Goal: Information Seeking & Learning: Learn about a topic

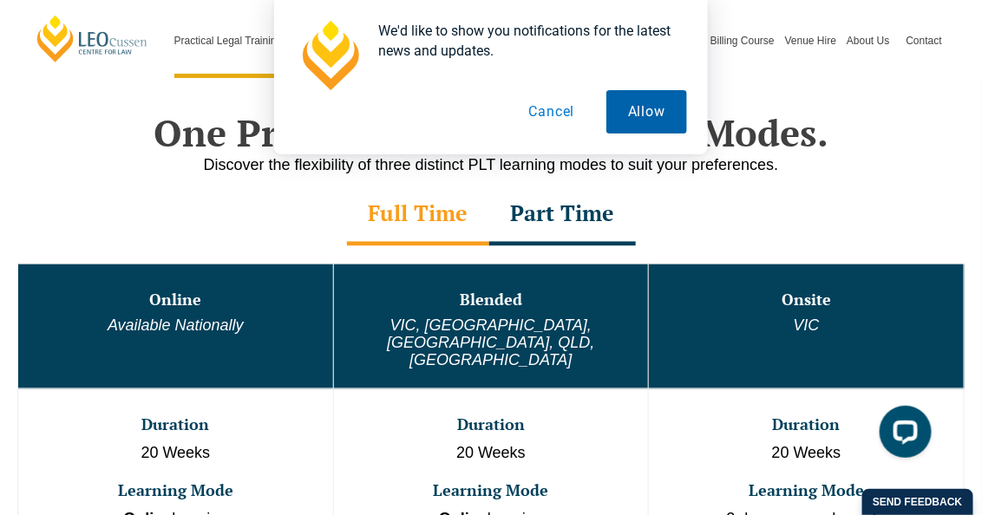
click at [651, 125] on button "Allow" at bounding box center [646, 111] width 81 height 43
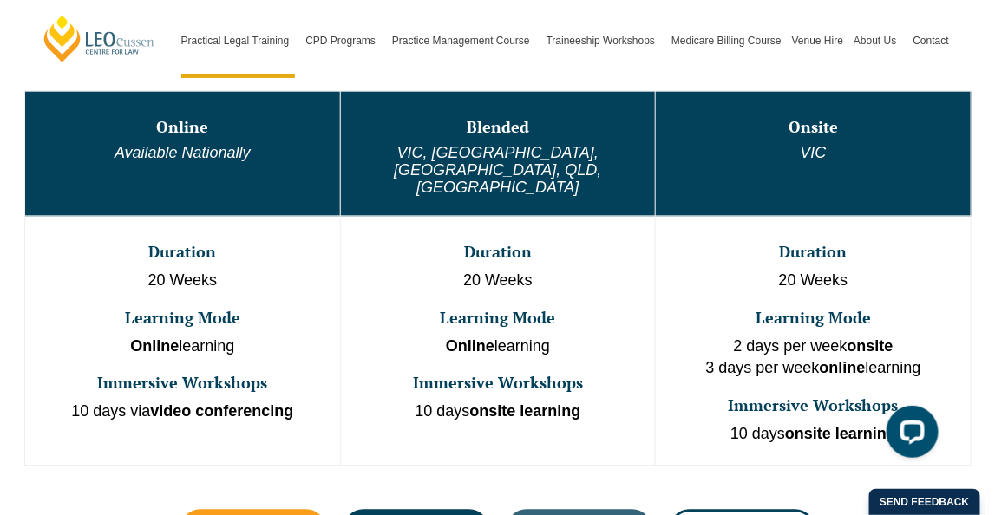
scroll to position [963, 0]
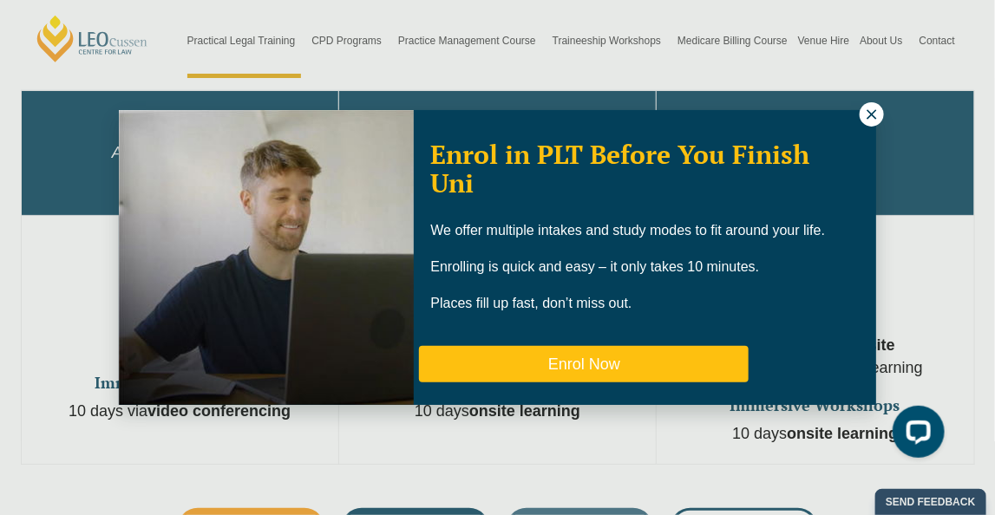
click at [705, 358] on button "Enrol Now" at bounding box center [584, 364] width 330 height 36
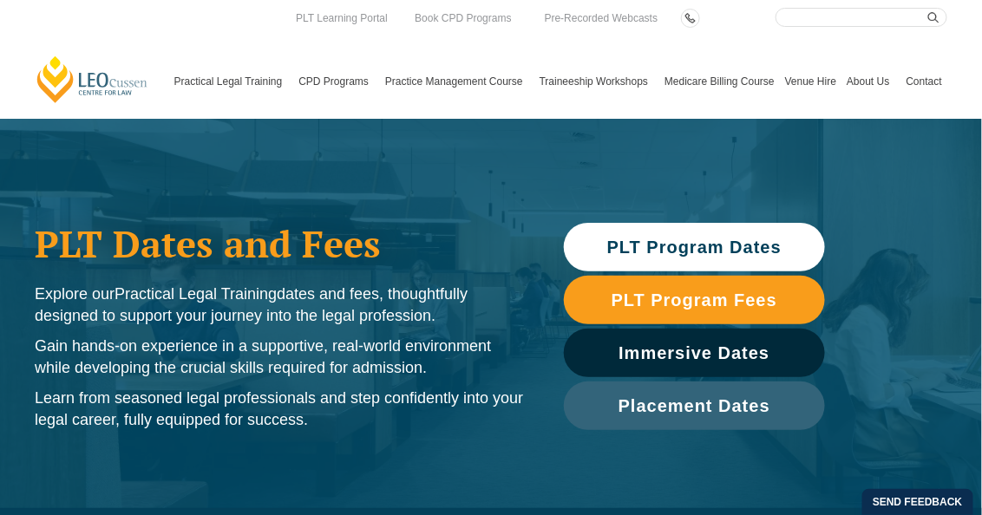
drag, startPoint x: 0, startPoint y: 0, endPoint x: 694, endPoint y: 249, distance: 737.0
click at [694, 249] on span "PLT Program Dates" at bounding box center [694, 246] width 174 height 17
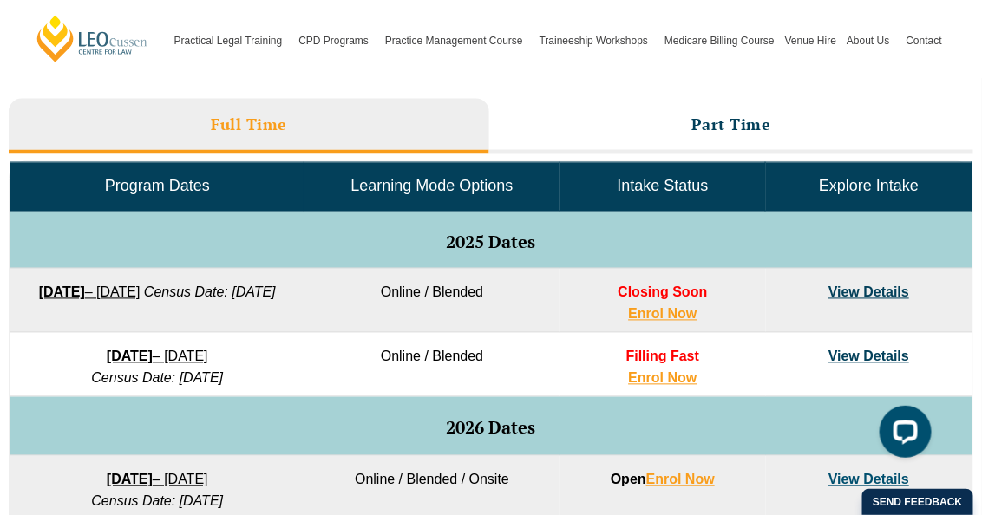
scroll to position [776, 0]
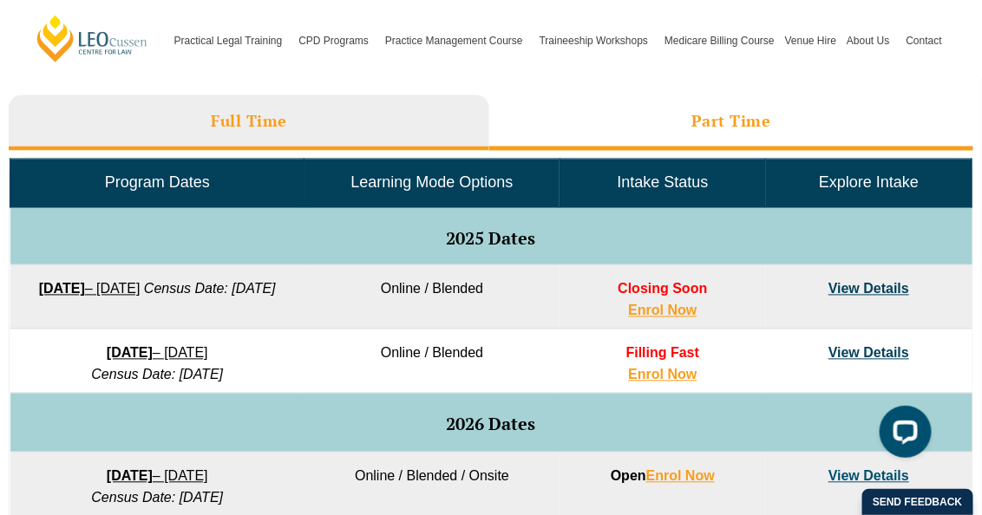
click at [694, 129] on h3 "Part Time" at bounding box center [731, 121] width 80 height 20
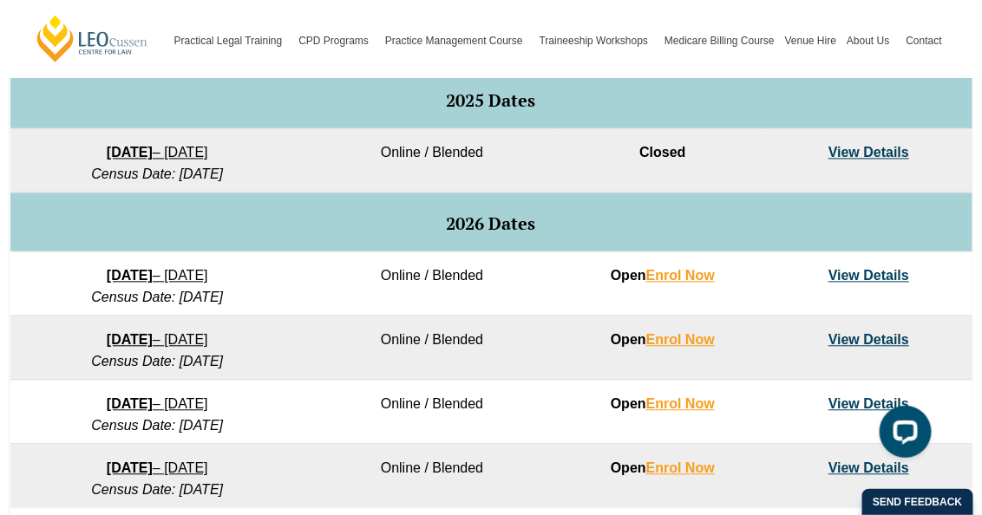
scroll to position [950, 0]
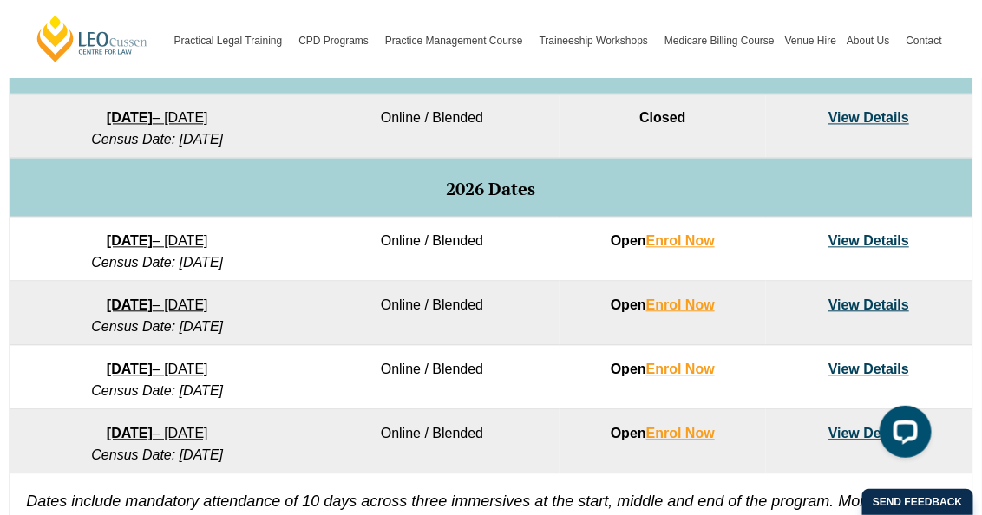
click at [890, 240] on link "View Details" at bounding box center [868, 240] width 81 height 15
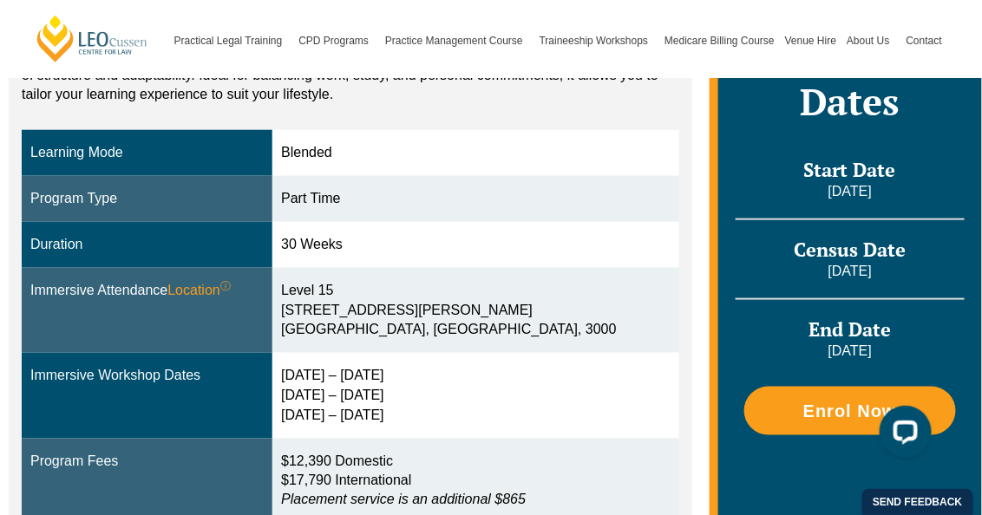
scroll to position [434, 0]
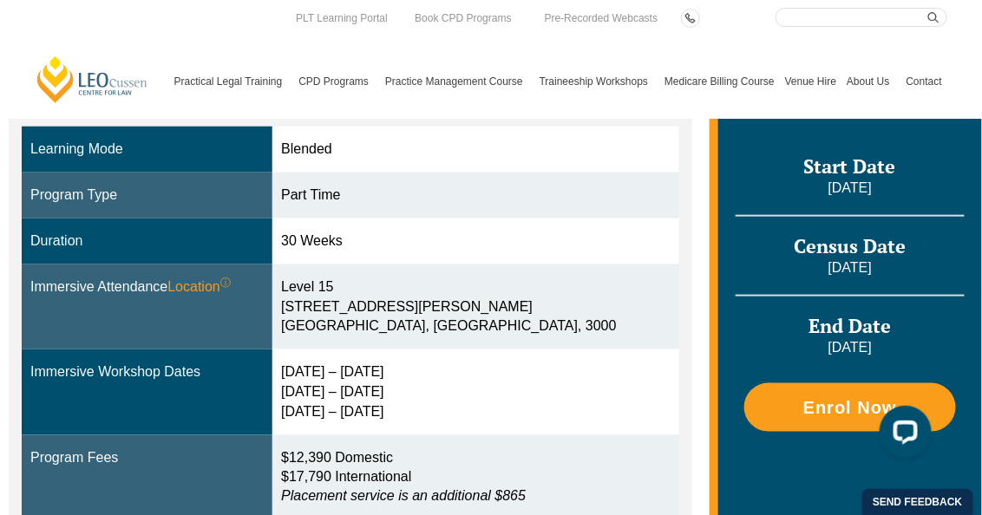
click at [922, 83] on link "Contact" at bounding box center [924, 81] width 46 height 75
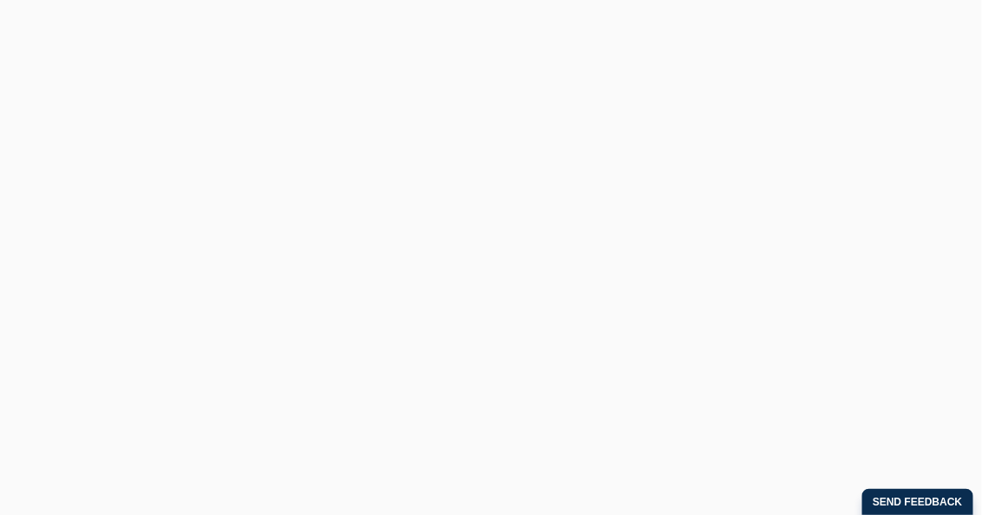
scroll to position [1169, 0]
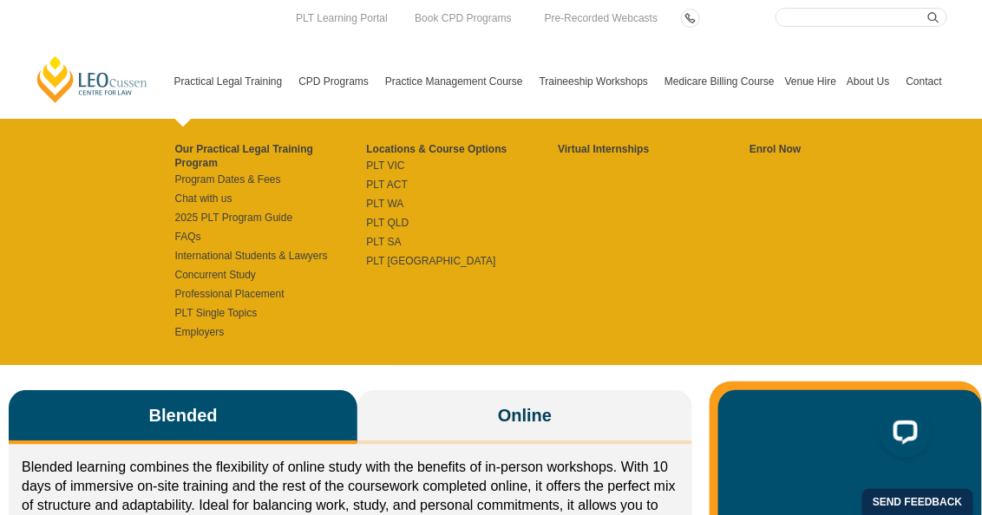
click at [253, 82] on link "Practical Legal Training" at bounding box center [231, 81] width 125 height 75
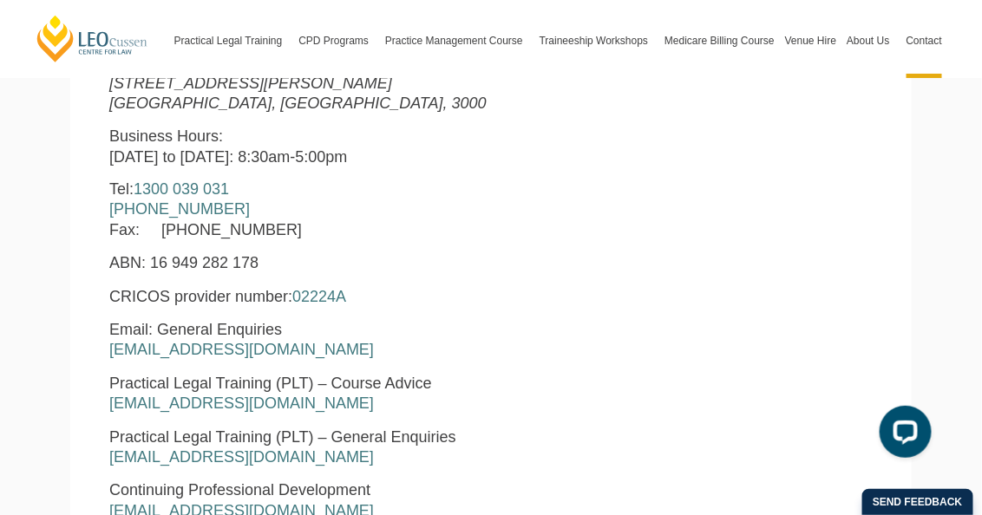
scroll to position [780, 0]
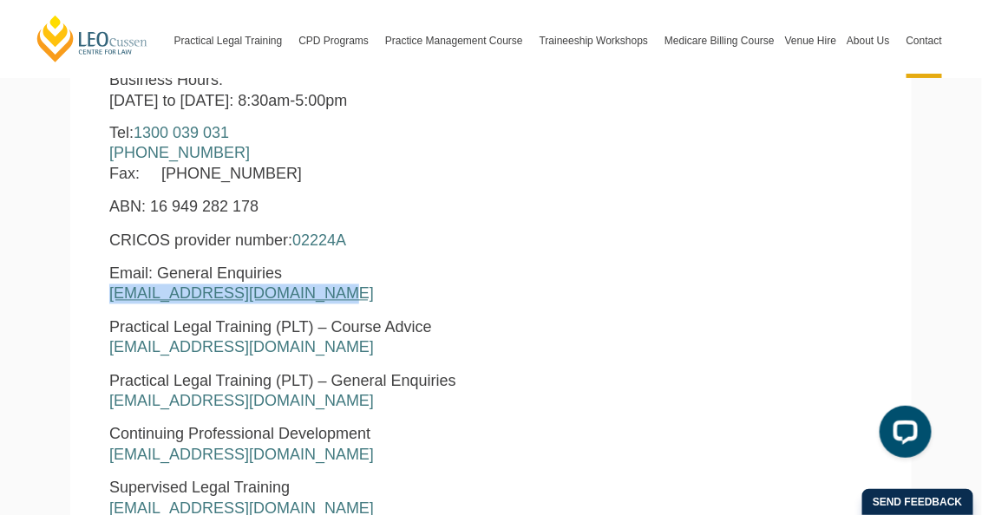
drag, startPoint x: 315, startPoint y: 299, endPoint x: 109, endPoint y: 299, distance: 205.5
click at [109, 299] on p "Email: General Enquiries enquiries@leocussen.edu.au" at bounding box center [326, 284] width 434 height 41
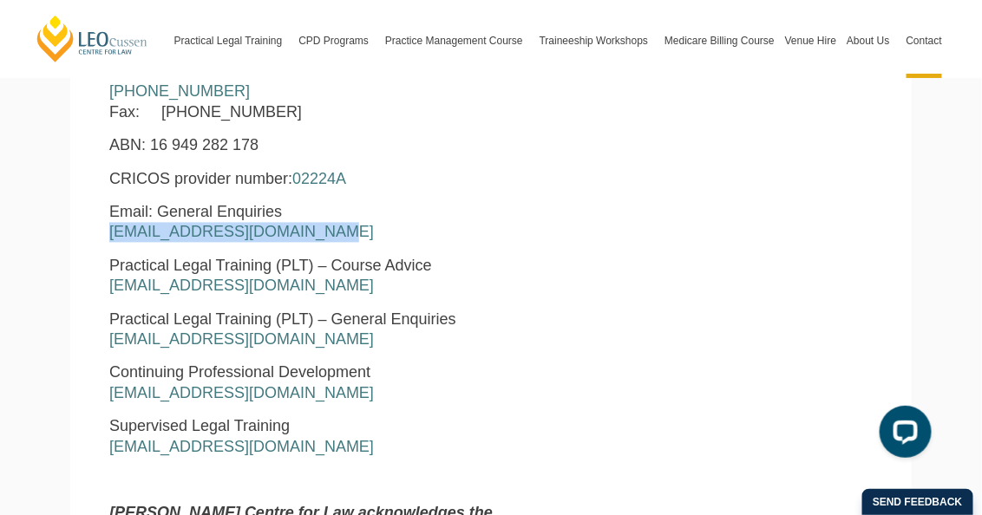
scroll to position [866, 0]
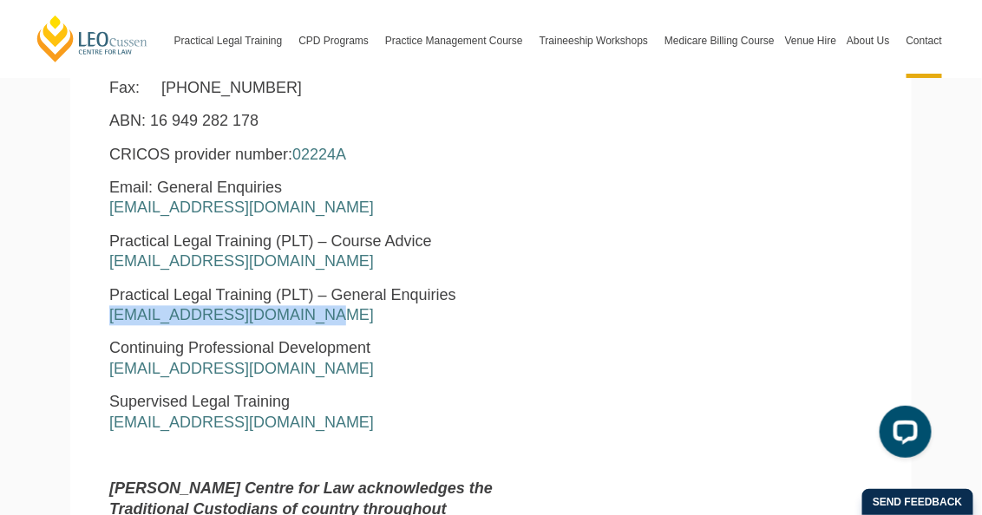
drag, startPoint x: 319, startPoint y: 321, endPoint x: 108, endPoint y: 318, distance: 210.7
click at [108, 318] on div "Leo Cussen Centre for Law Level 16 15 William Street Melbourne, Victoria, 3000 …" at bounding box center [326, 256] width 460 height 757
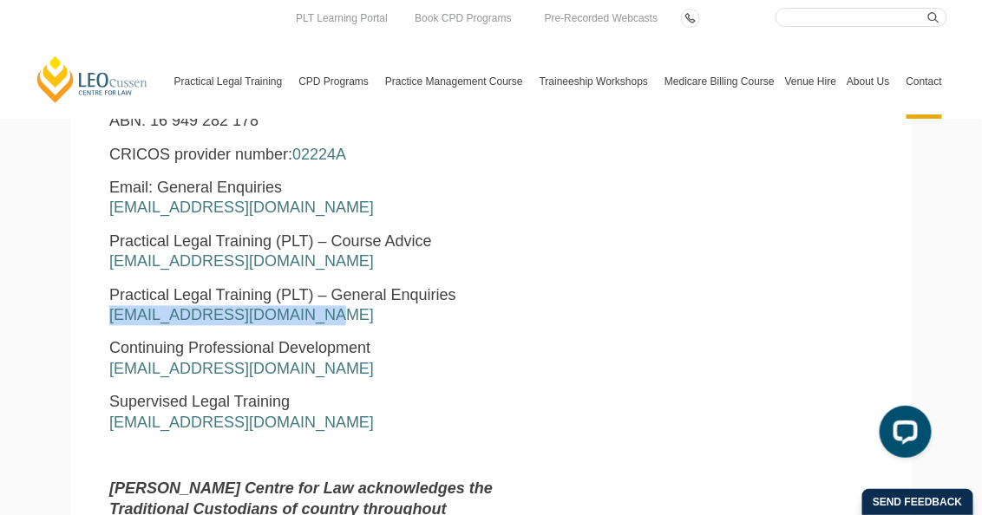
copy link "pltadmin@leocussen.edu.au"
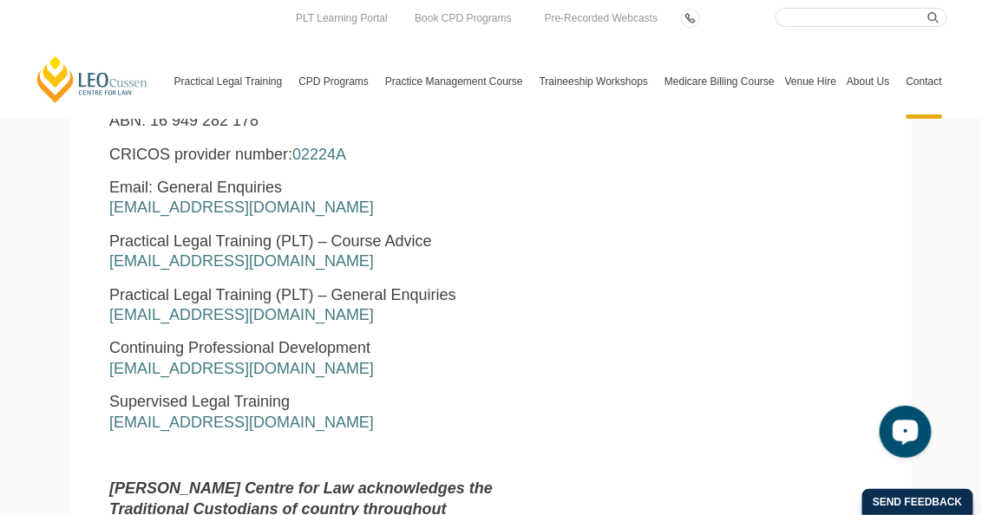
click at [60, 351] on div "Leo Cussen Centre for Law Search here Practical Legal Training Our Practical Le…" at bounding box center [491, 519] width 982 height 2770
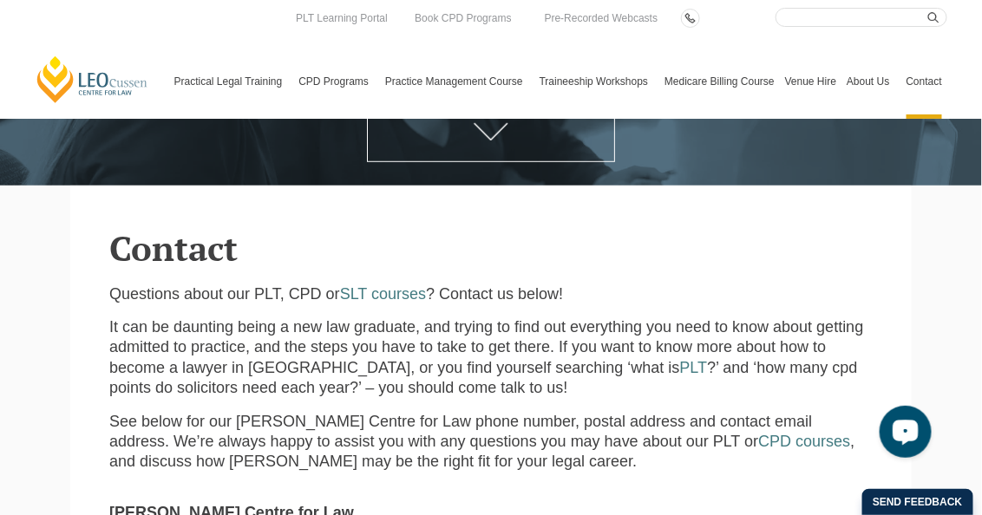
scroll to position [0, 0]
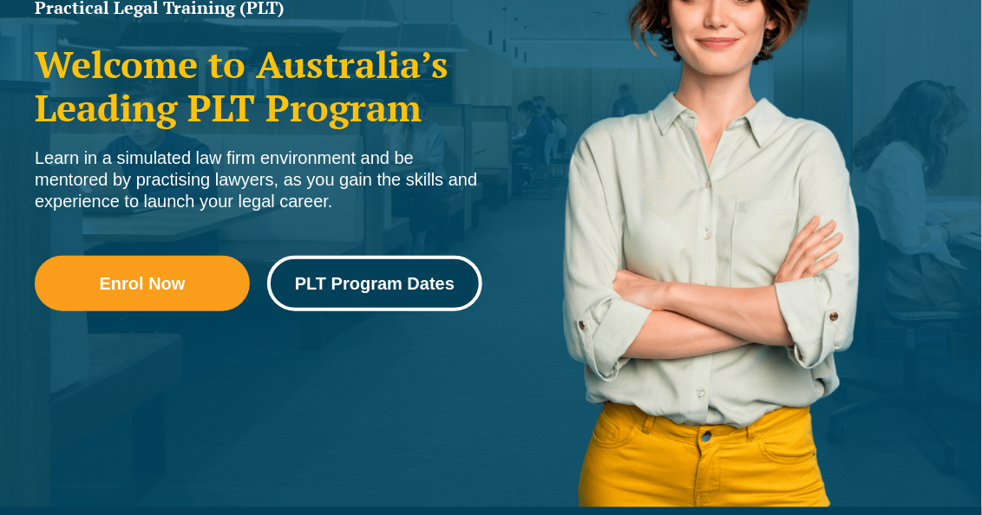
click at [328, 299] on link "PLT Program Dates" at bounding box center [374, 283] width 215 height 55
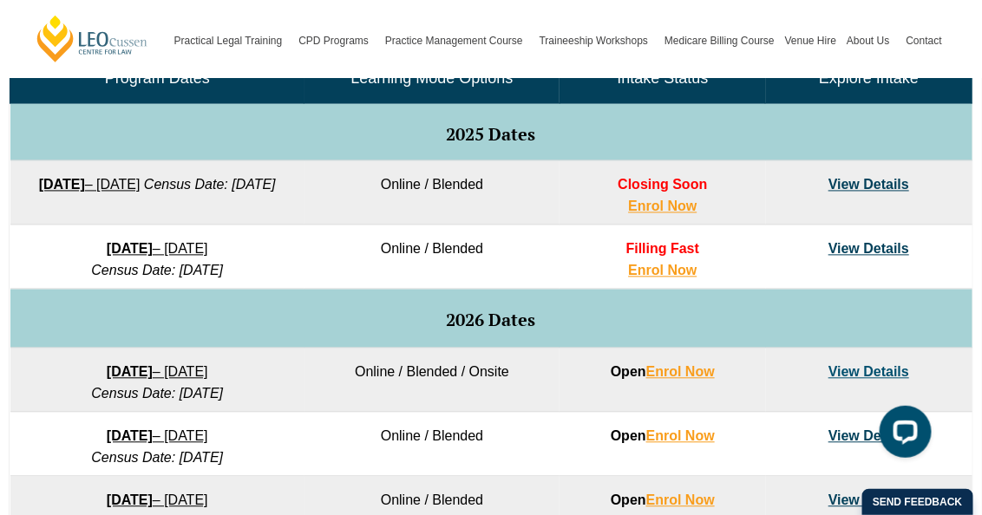
scroll to position [954, 0]
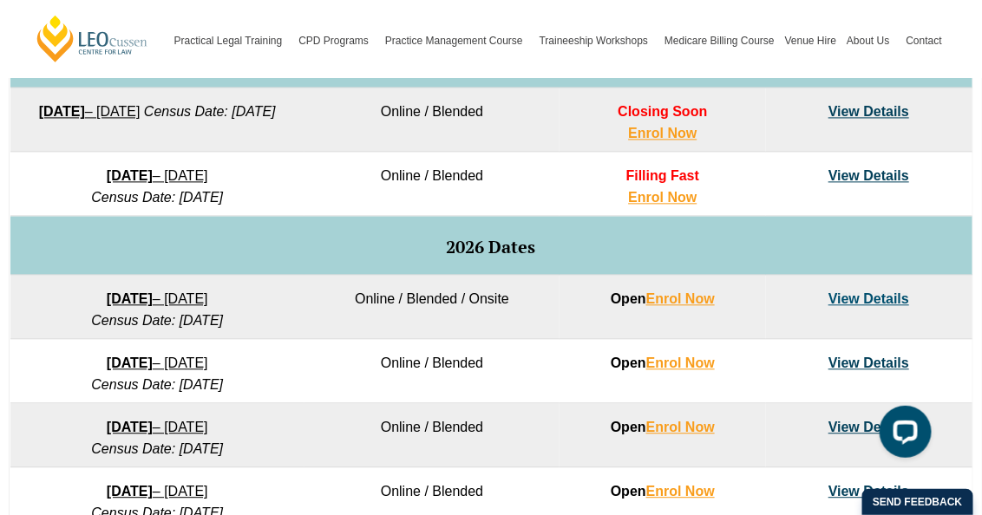
click at [208, 168] on link "8 December 2025 – 8 May 2026" at bounding box center [157, 175] width 101 height 15
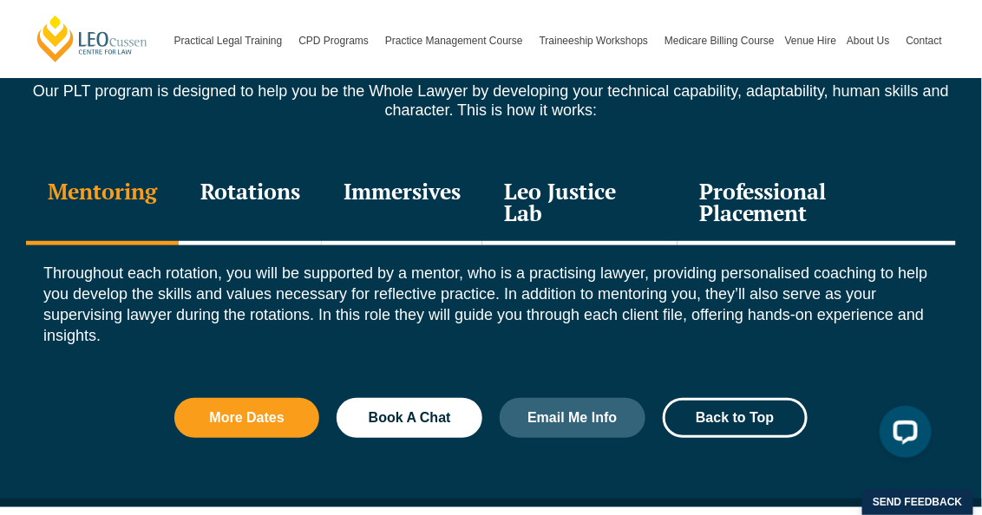
scroll to position [1994, 0]
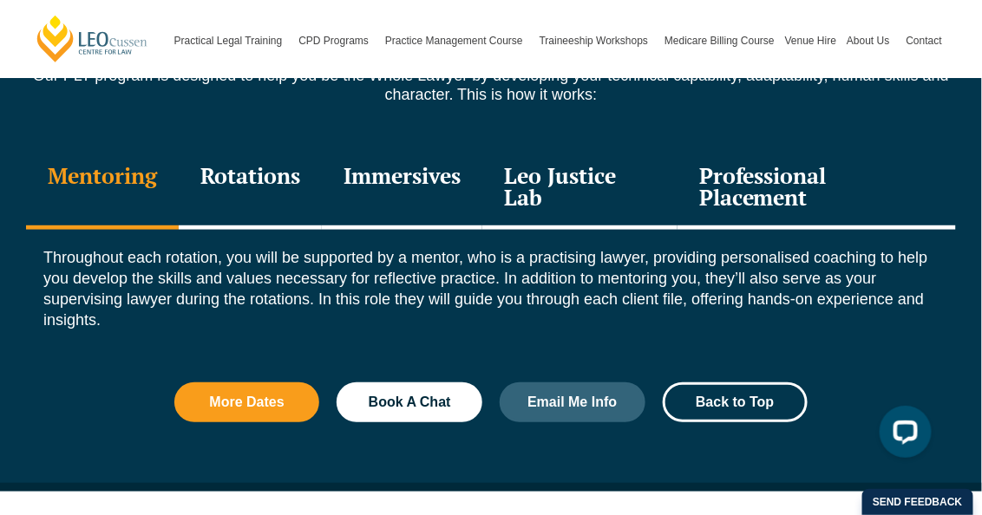
click at [241, 163] on div "Rotations" at bounding box center [250, 188] width 143 height 82
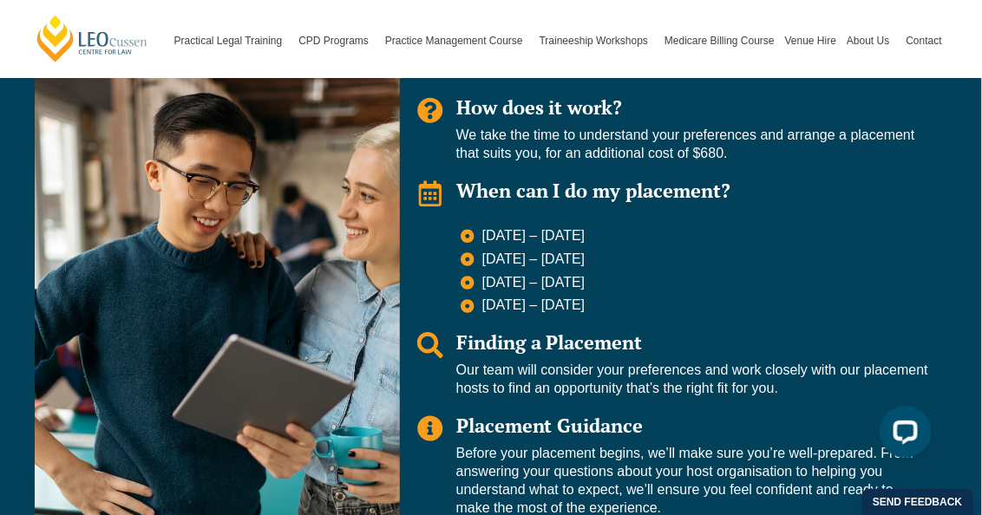
scroll to position [1301, 0]
